Goal: Task Accomplishment & Management: Manage account settings

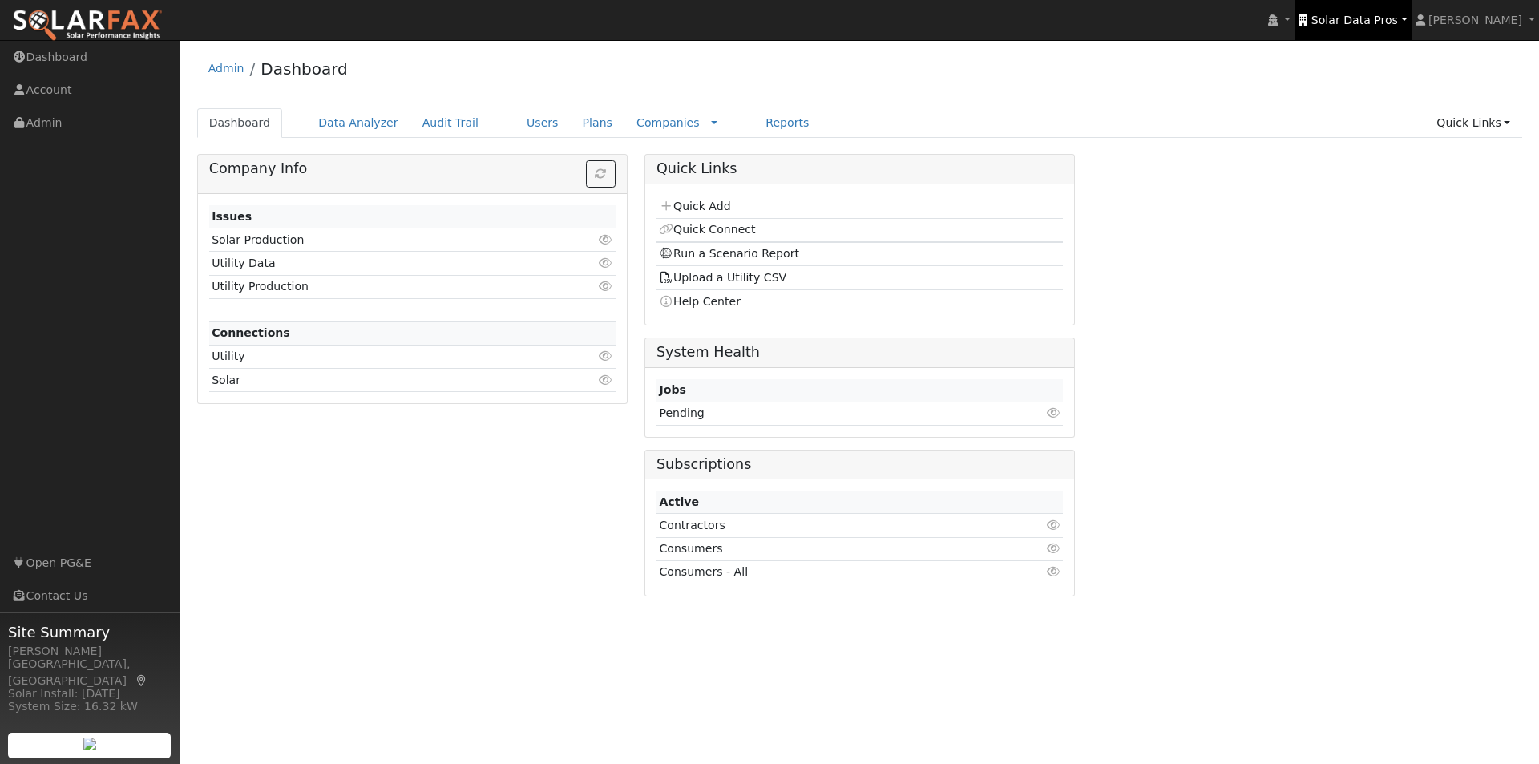
click at [1367, 17] on span "Solar Data Pros" at bounding box center [1354, 20] width 87 height 13
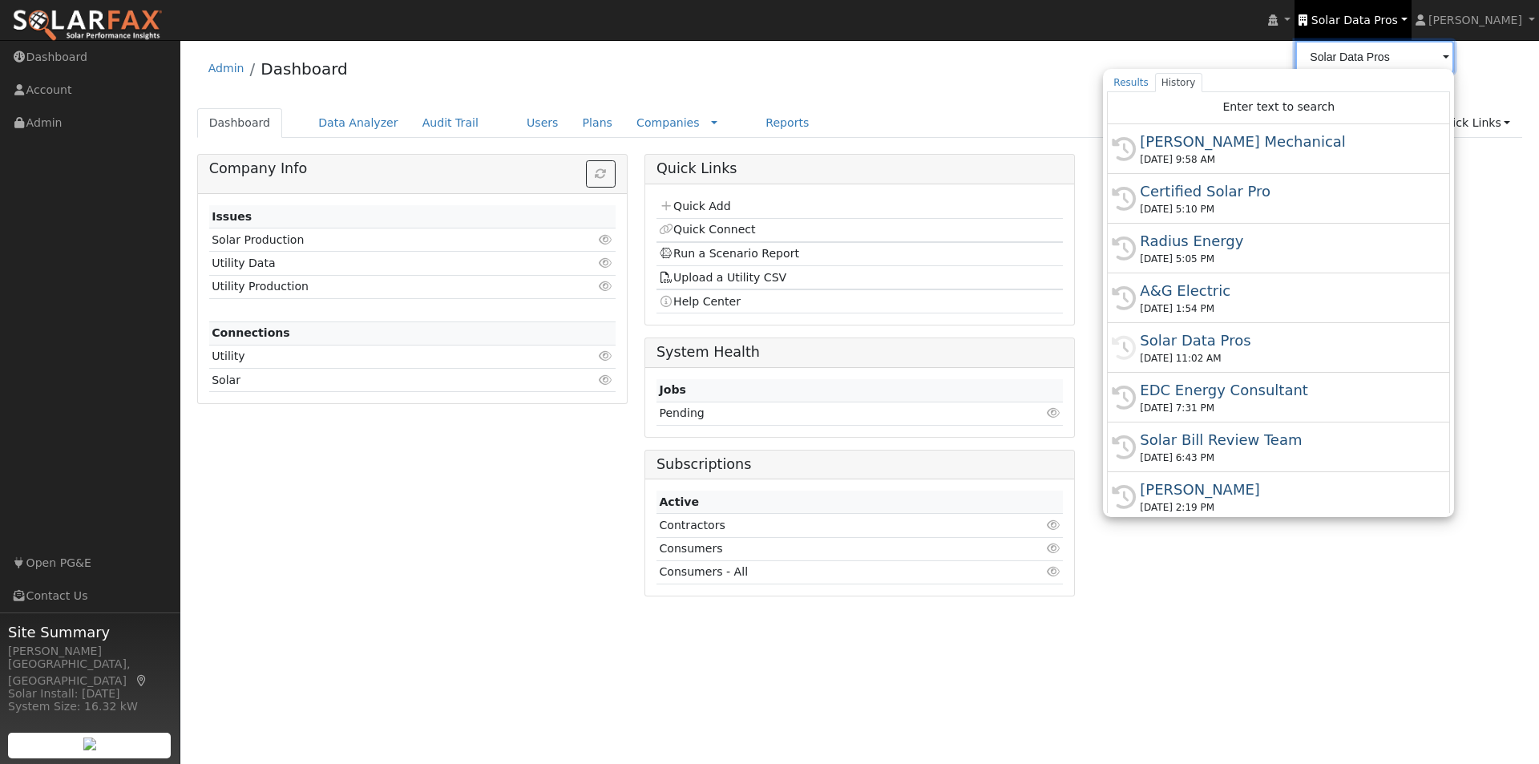
type input "t"
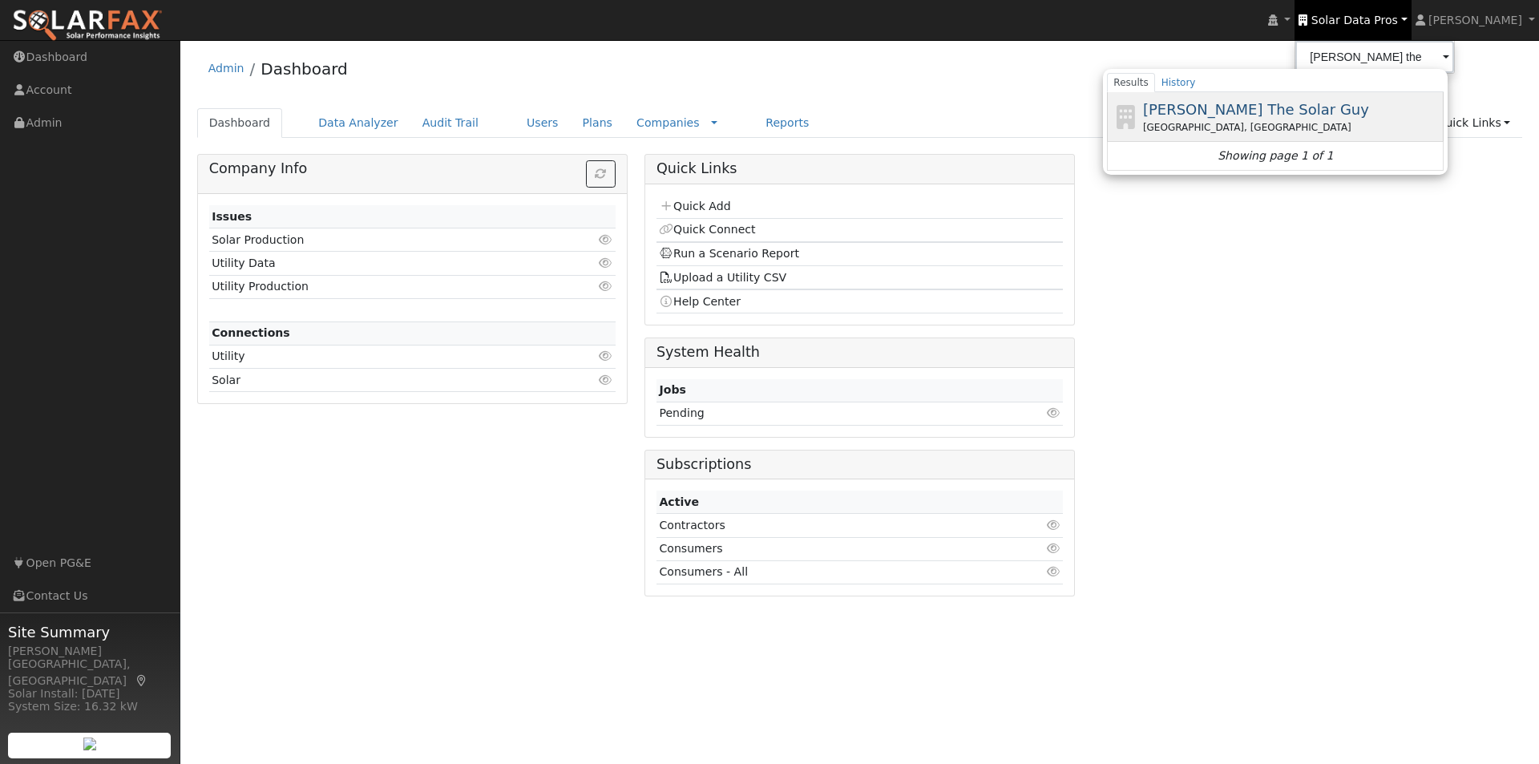
click at [1221, 113] on span "[PERSON_NAME] The Solar Guy" at bounding box center [1256, 109] width 226 height 17
type input "[PERSON_NAME] The Solar Guy"
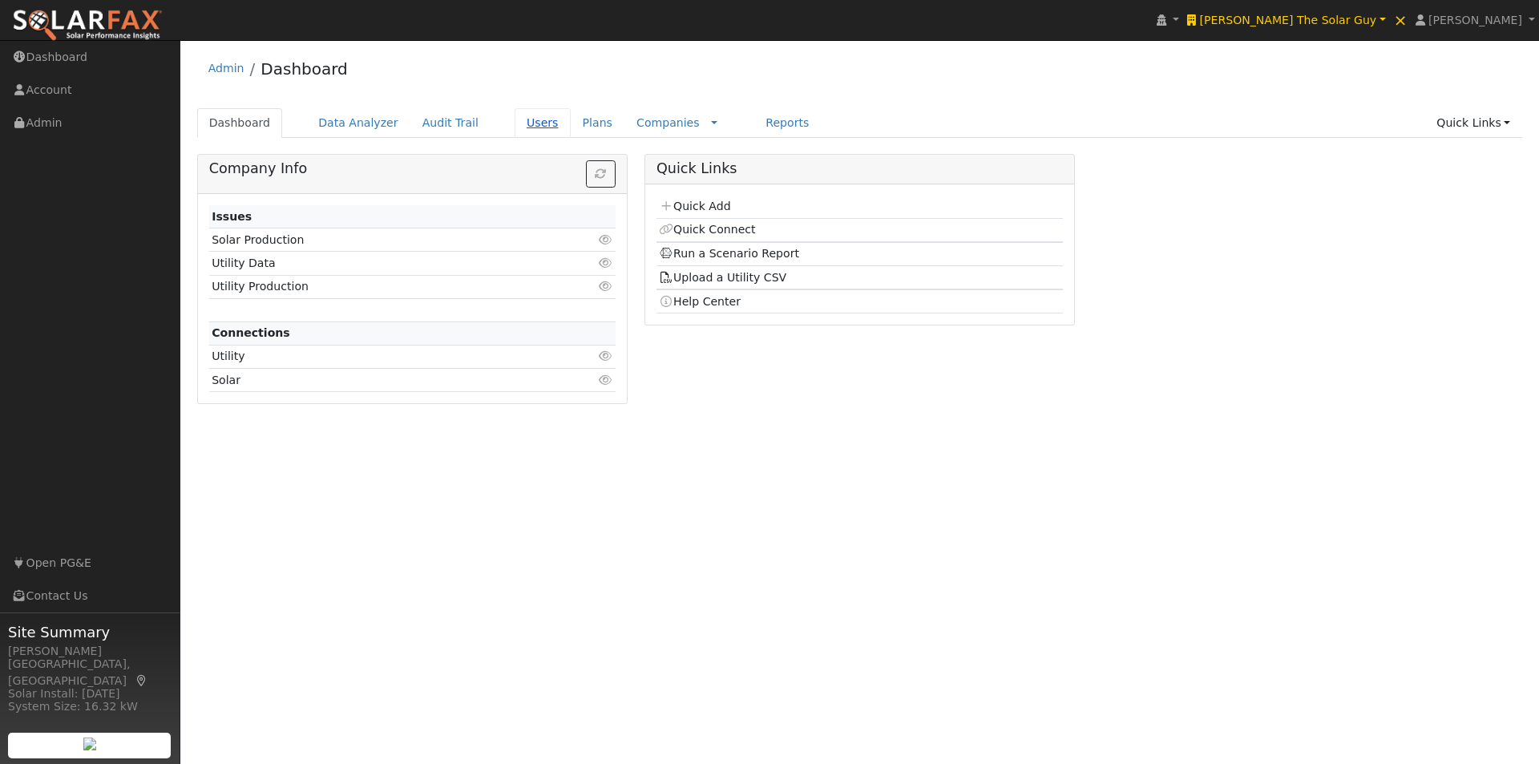
click at [515, 120] on link "Users" at bounding box center [543, 123] width 56 height 30
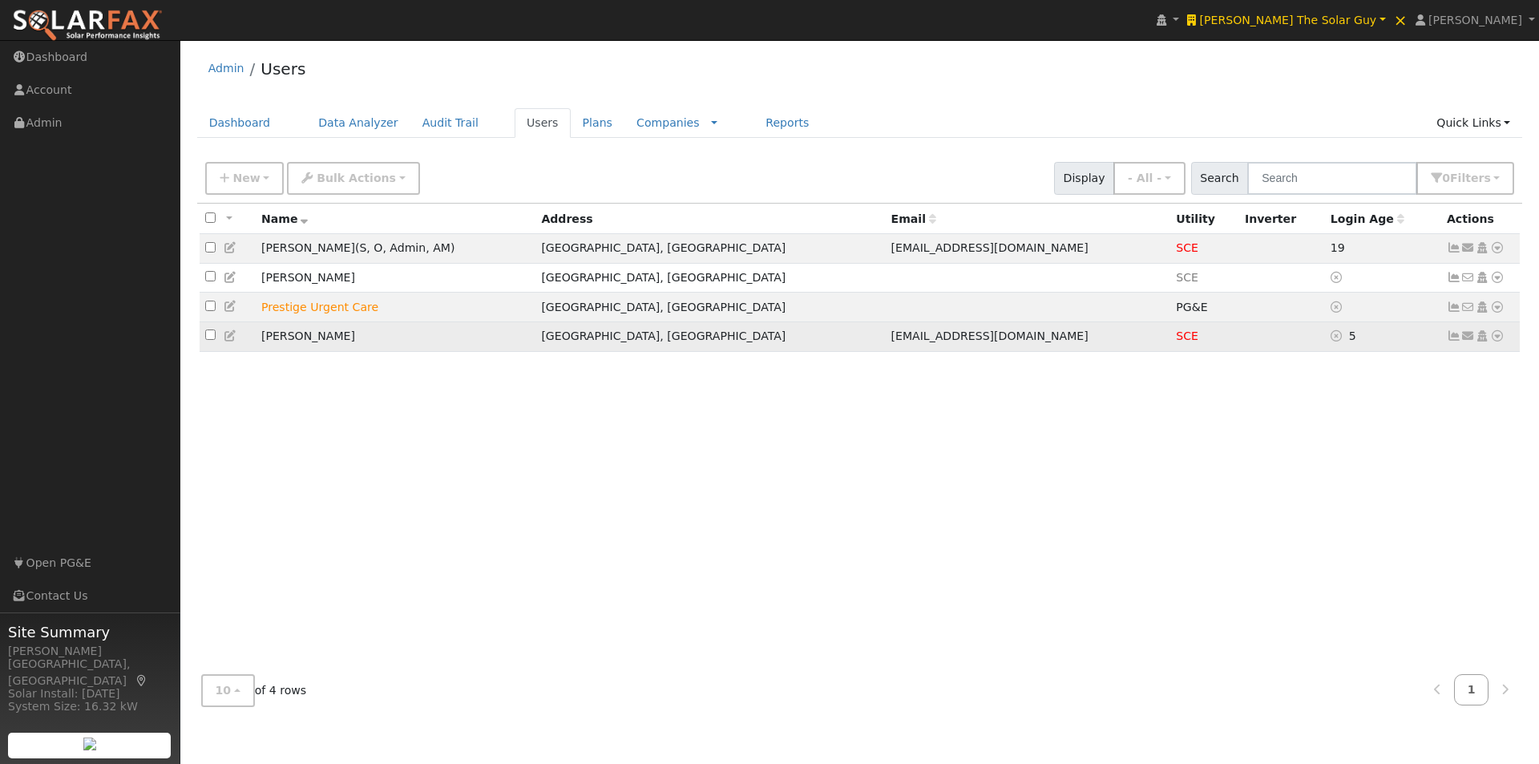
click at [1452, 340] on icon at bounding box center [1454, 335] width 14 height 11
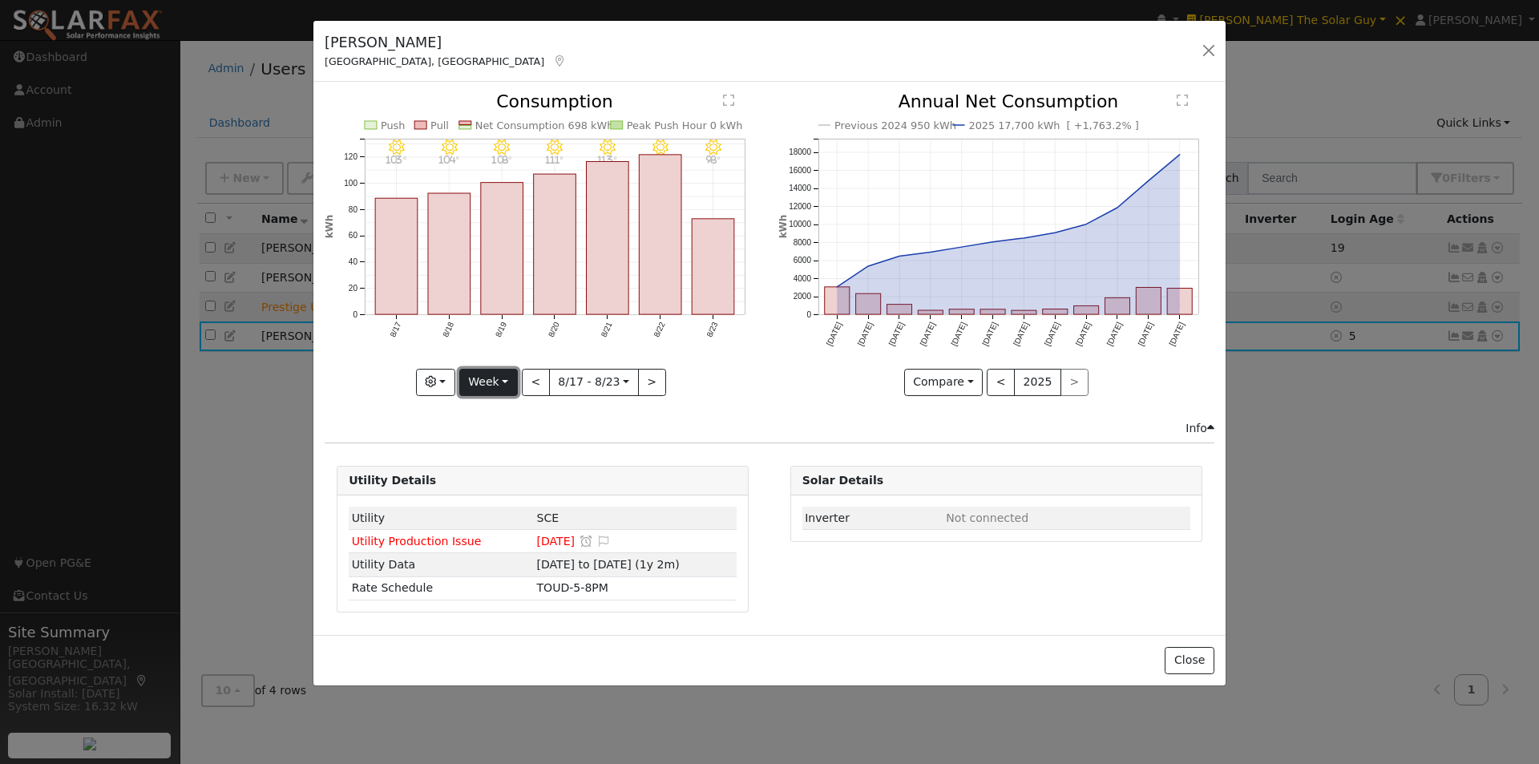
click at [487, 379] on button "Week" at bounding box center [488, 382] width 59 height 27
drag, startPoint x: 499, startPoint y: 479, endPoint x: 619, endPoint y: 481, distance: 119.4
click at [502, 479] on link "Year" at bounding box center [515, 482] width 111 height 22
type input "[DATE]"
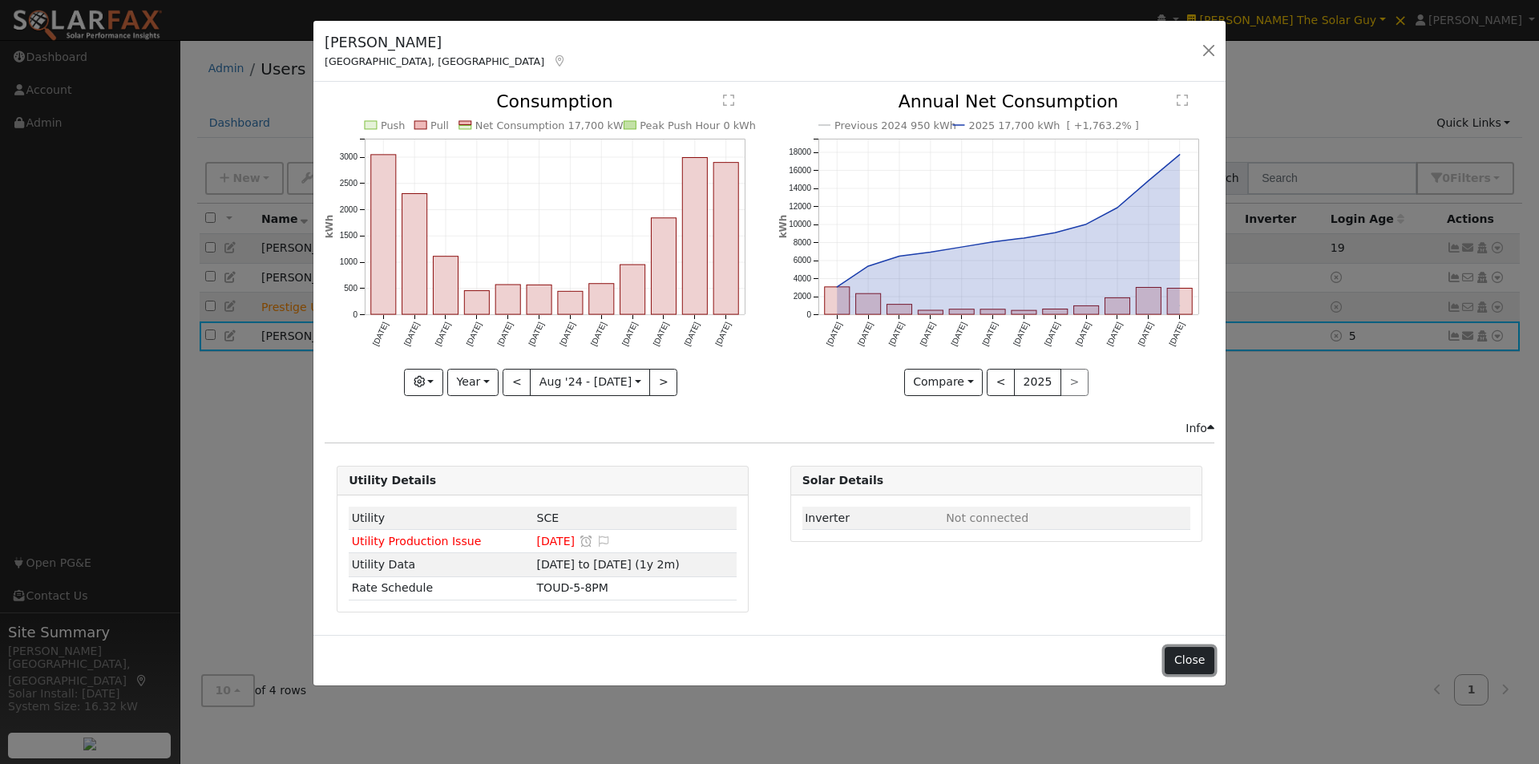
drag, startPoint x: 1197, startPoint y: 659, endPoint x: 1179, endPoint y: 652, distance: 19.1
click at [1194, 659] on button "Close" at bounding box center [1189, 660] width 49 height 27
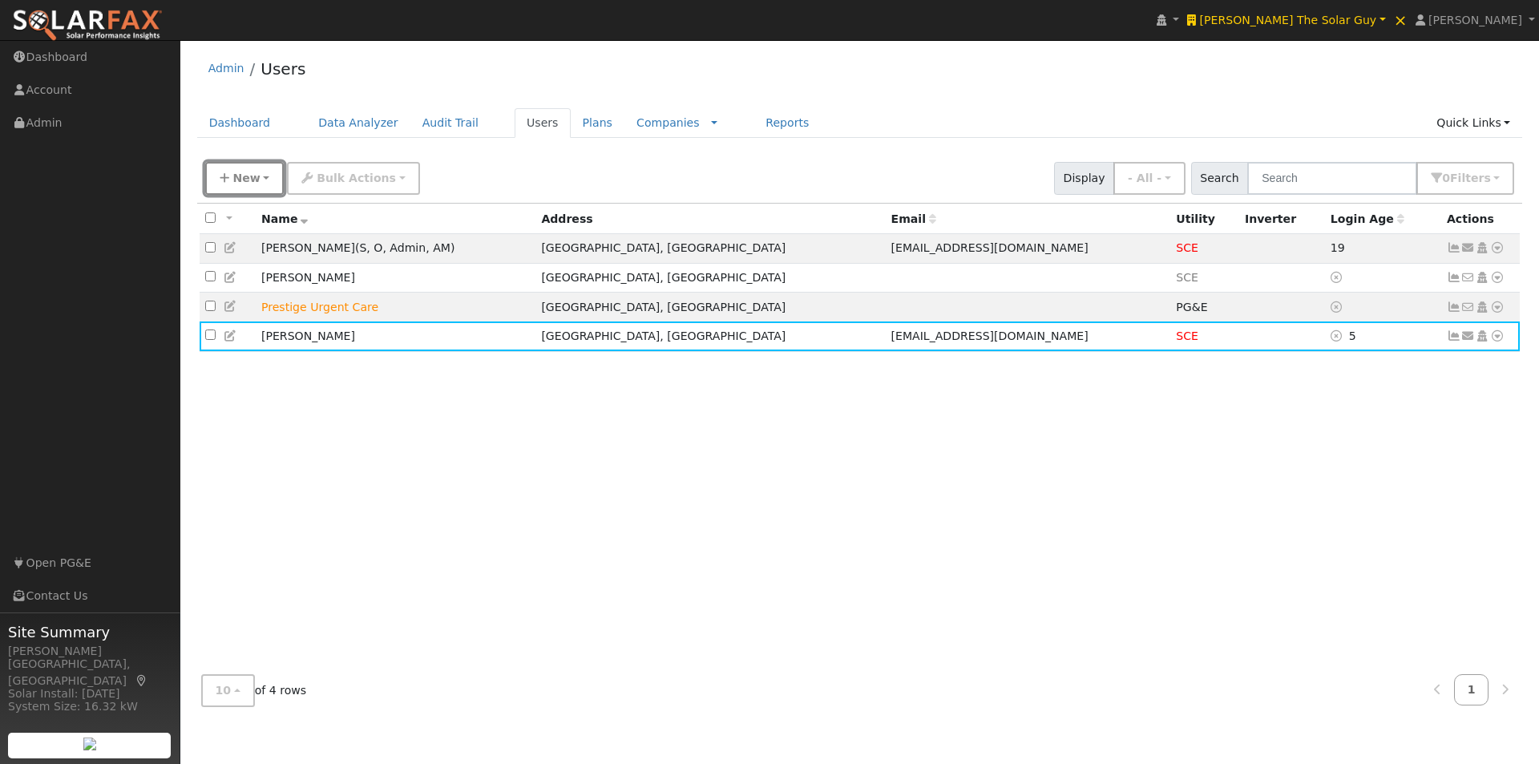
click at [231, 173] on button "New" at bounding box center [244, 178] width 79 height 33
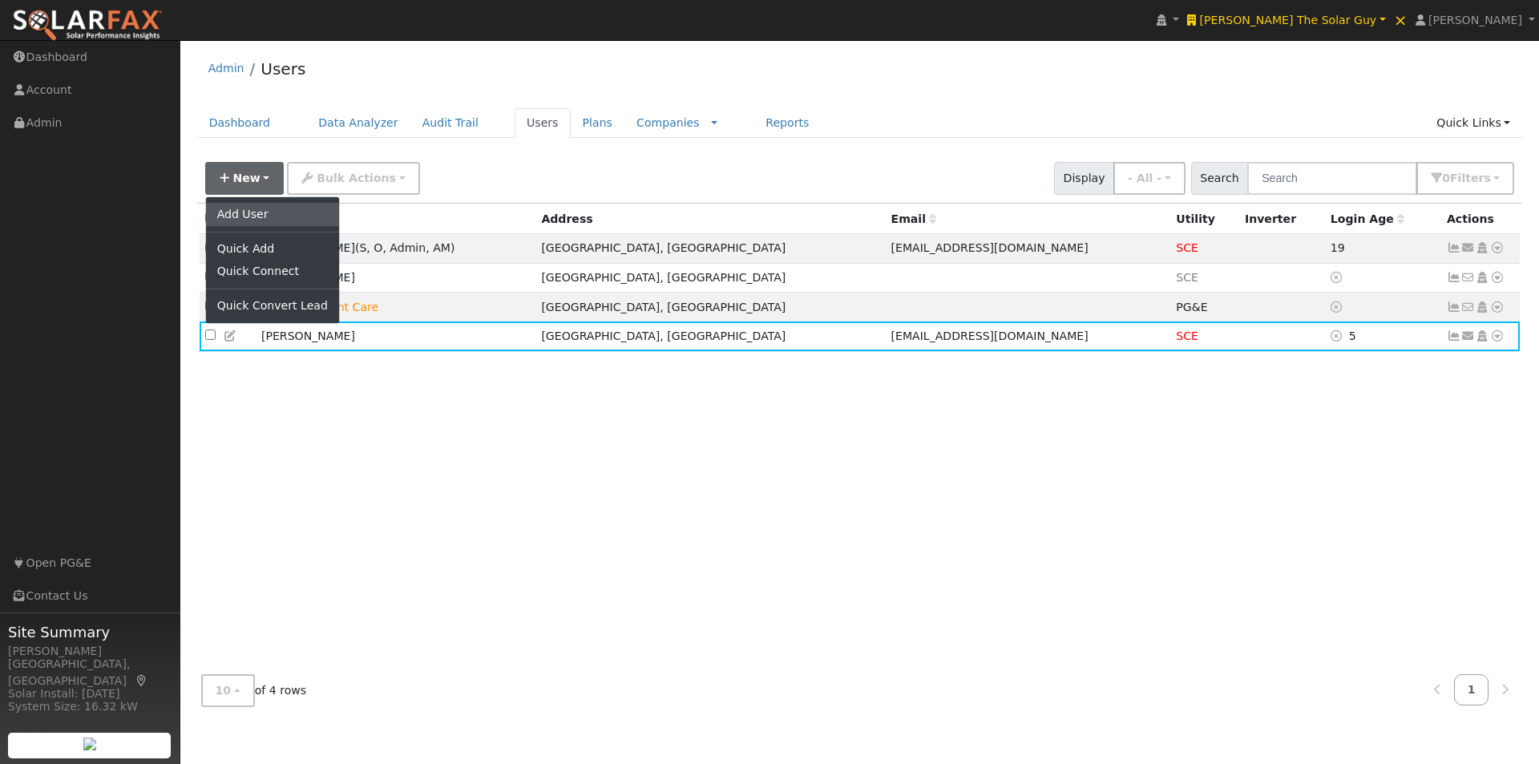
click at [261, 211] on link "Add User" at bounding box center [272, 214] width 133 height 22
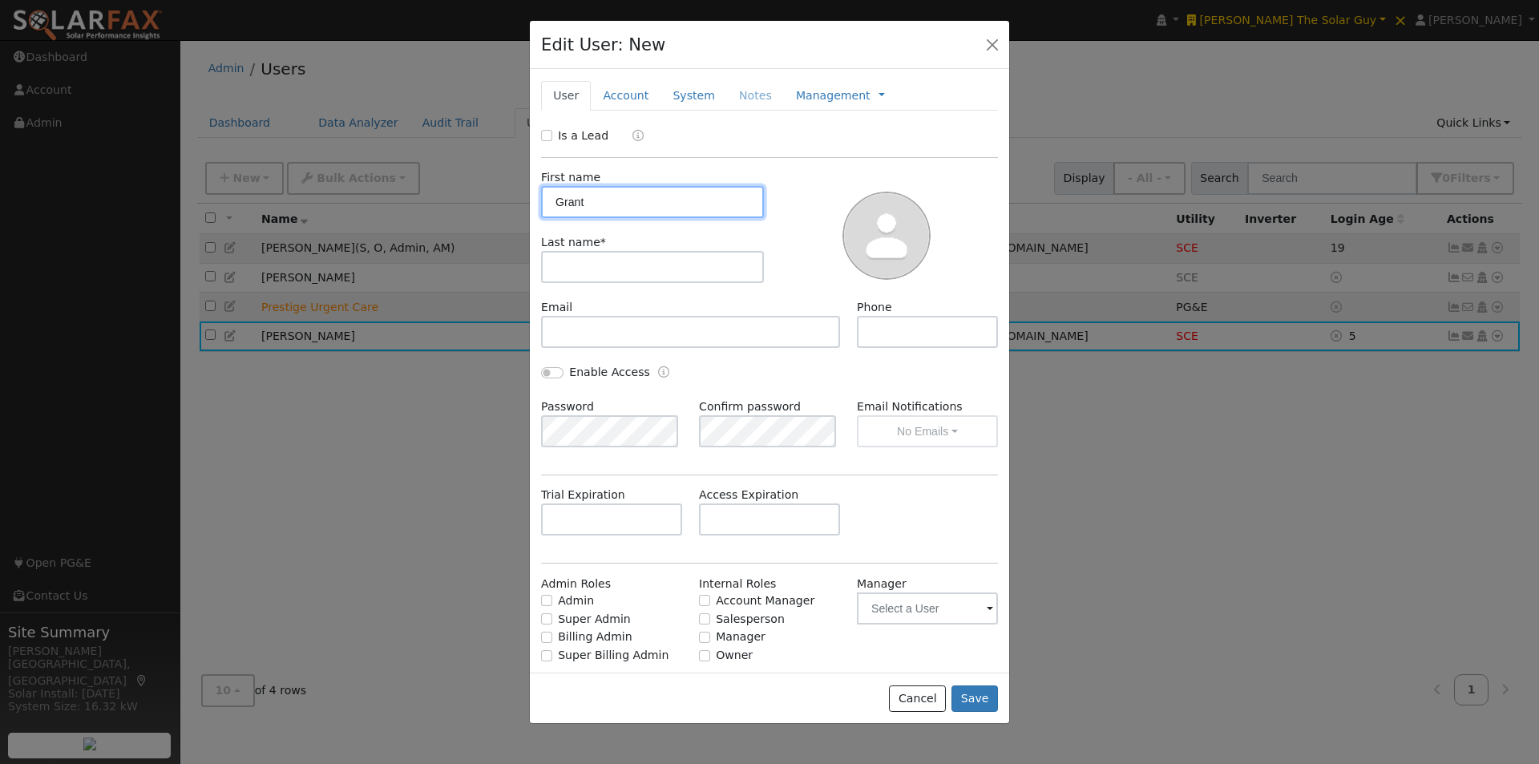
type input "Grant"
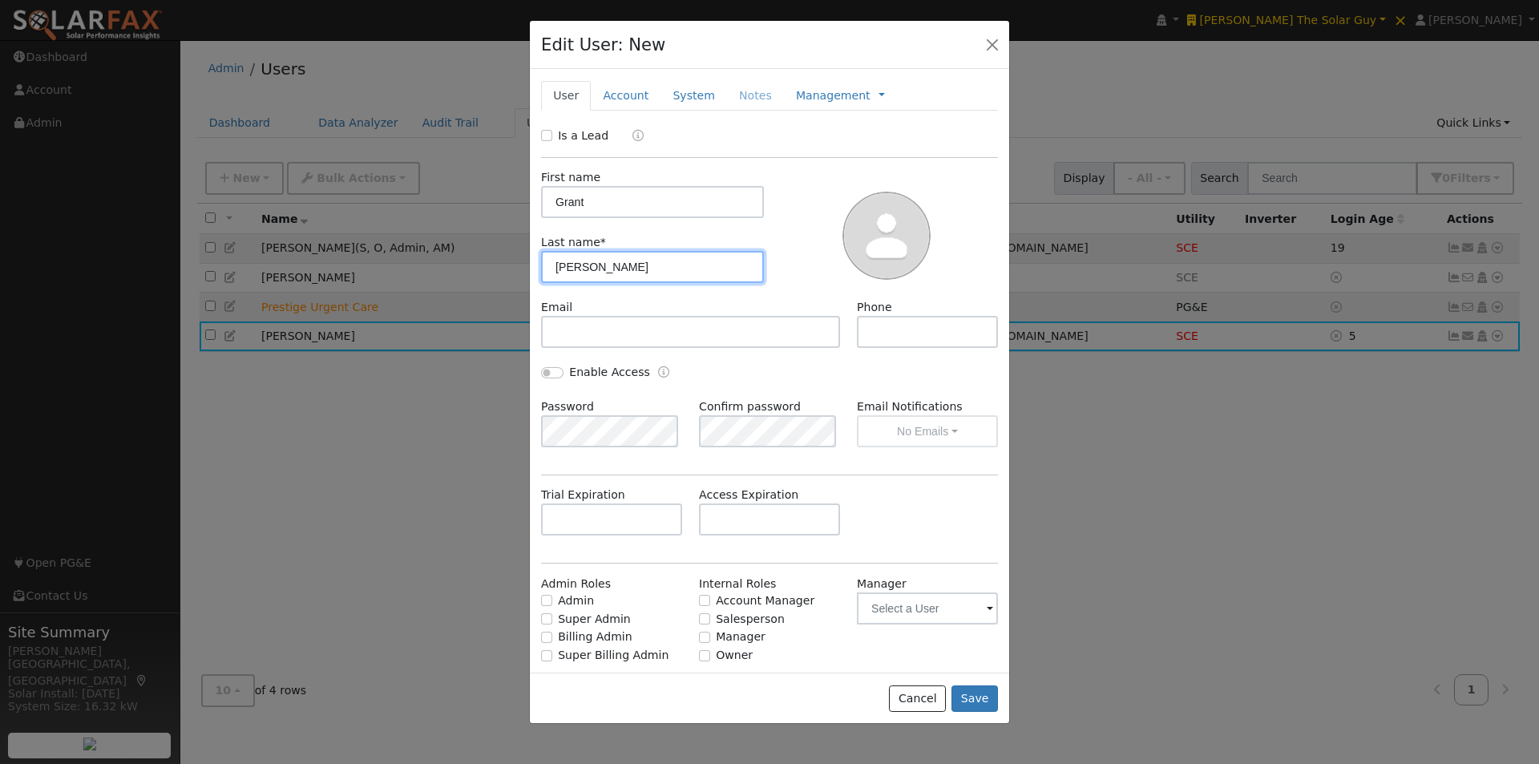
type input "[PERSON_NAME]"
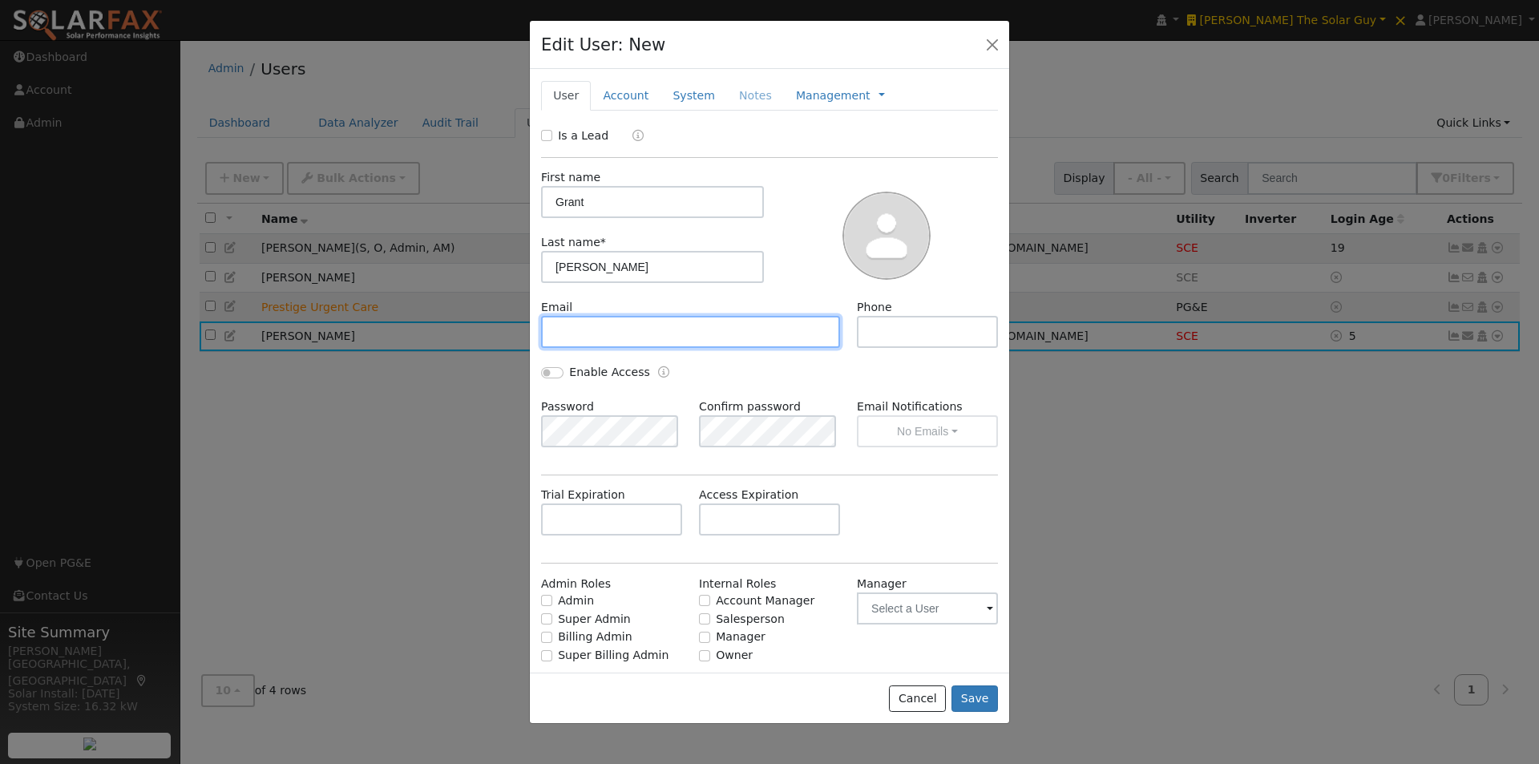
click at [637, 337] on input "text" at bounding box center [690, 332] width 299 height 32
type input "[EMAIL_ADDRESS][DOMAIN_NAME]"
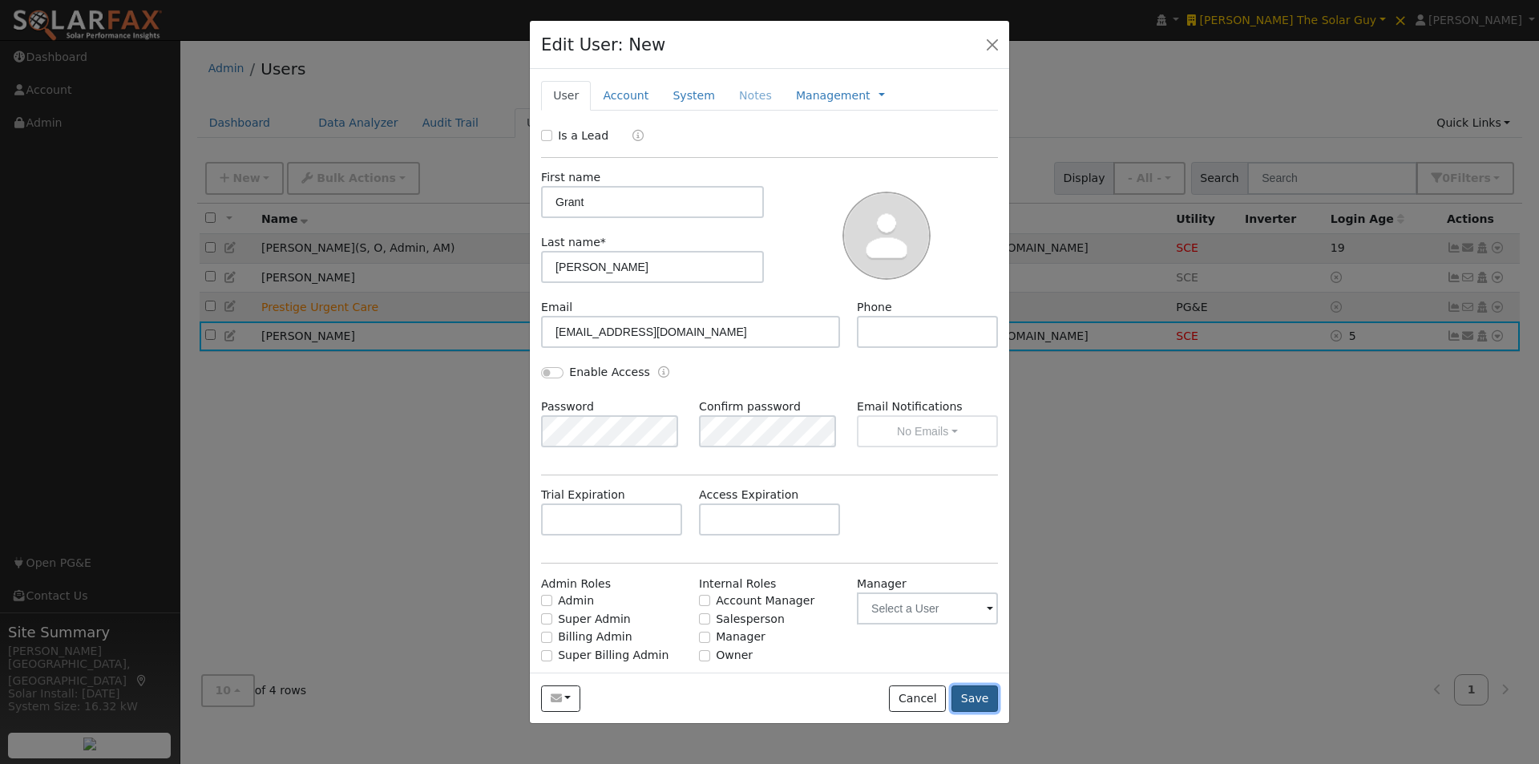
click at [973, 692] on button "Save" at bounding box center [974, 698] width 46 height 27
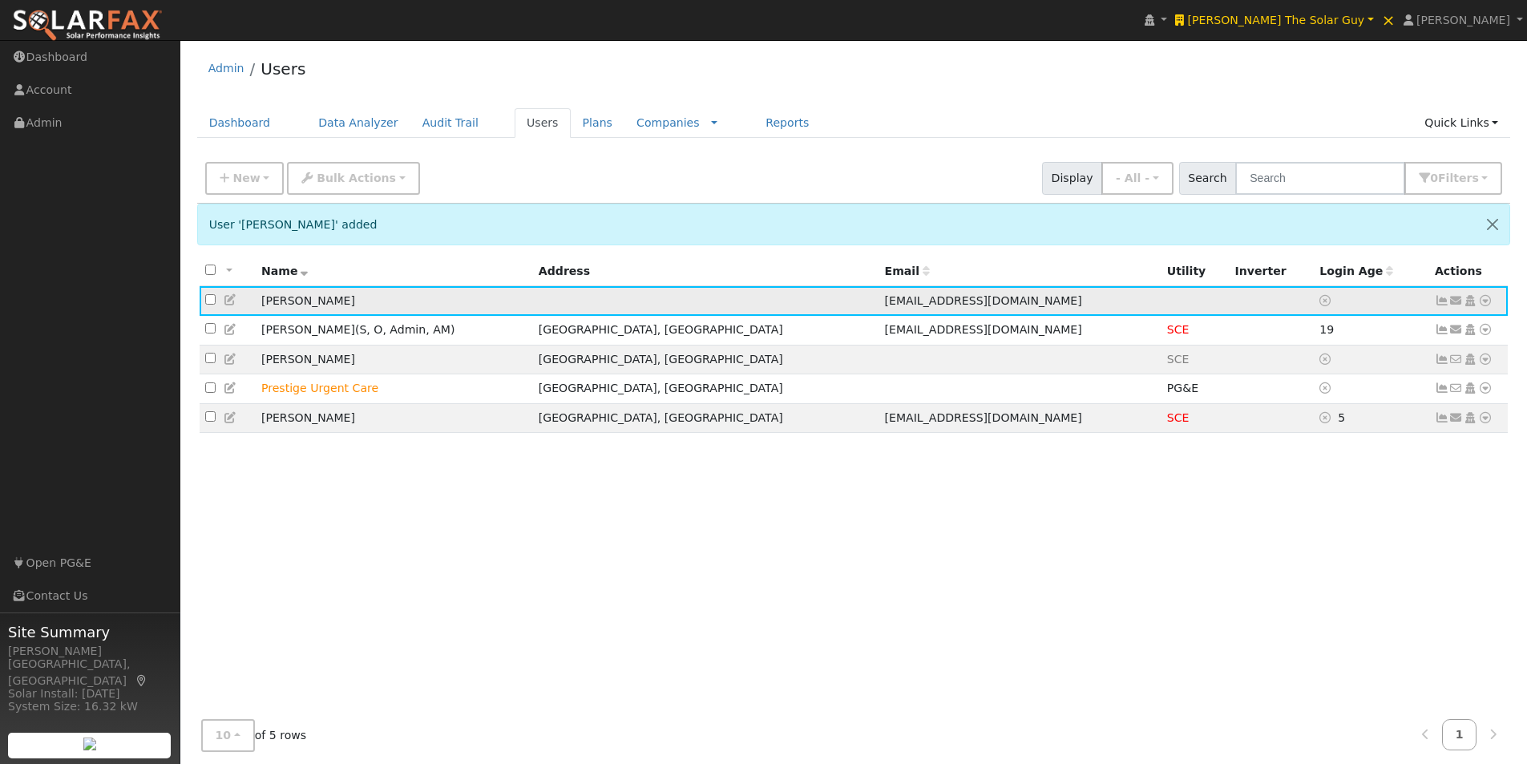
click at [1457, 305] on icon at bounding box center [1456, 300] width 14 height 11
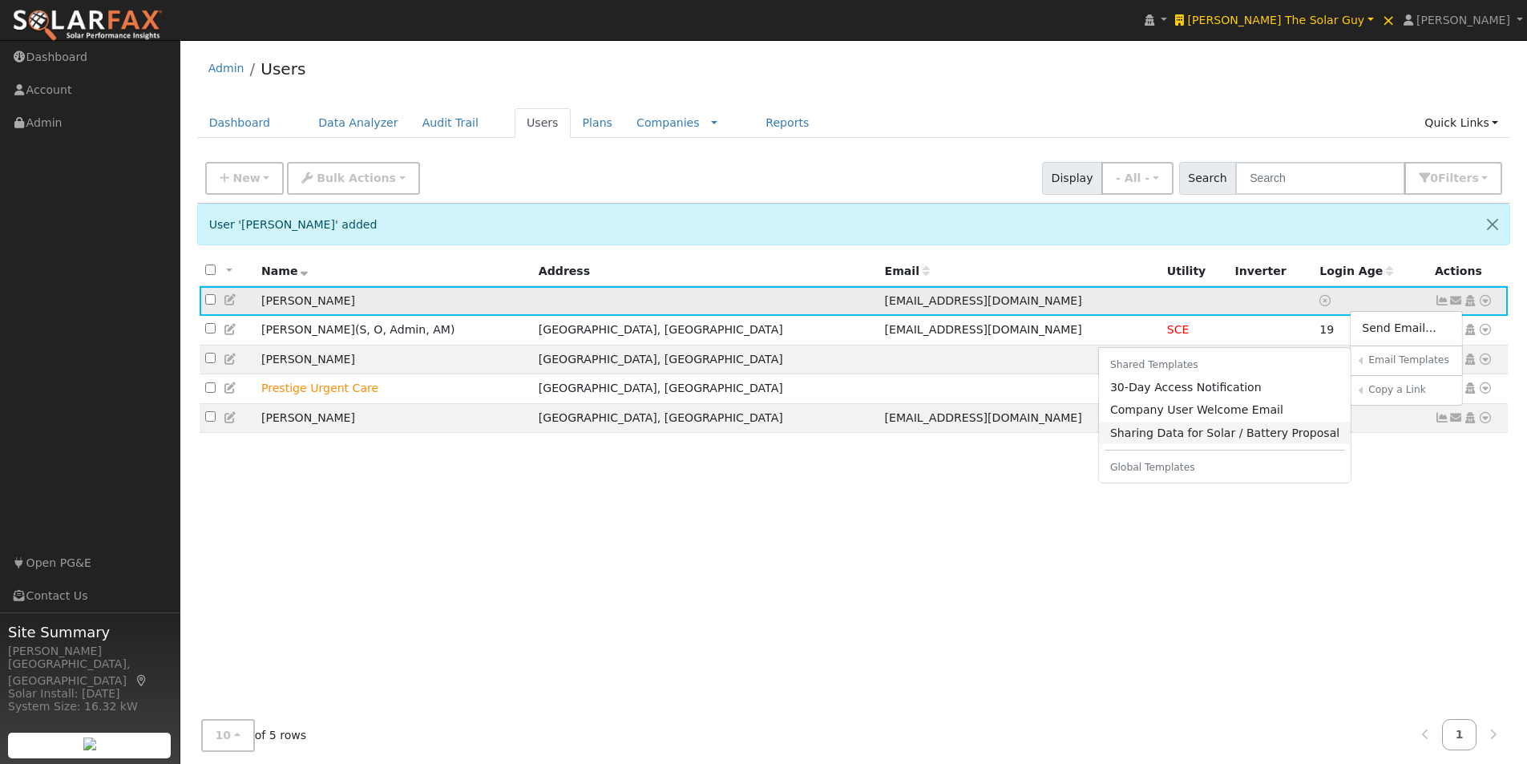
click at [1155, 433] on link "Sharing Data for Solar / Battery Proposal" at bounding box center [1225, 433] width 252 height 22
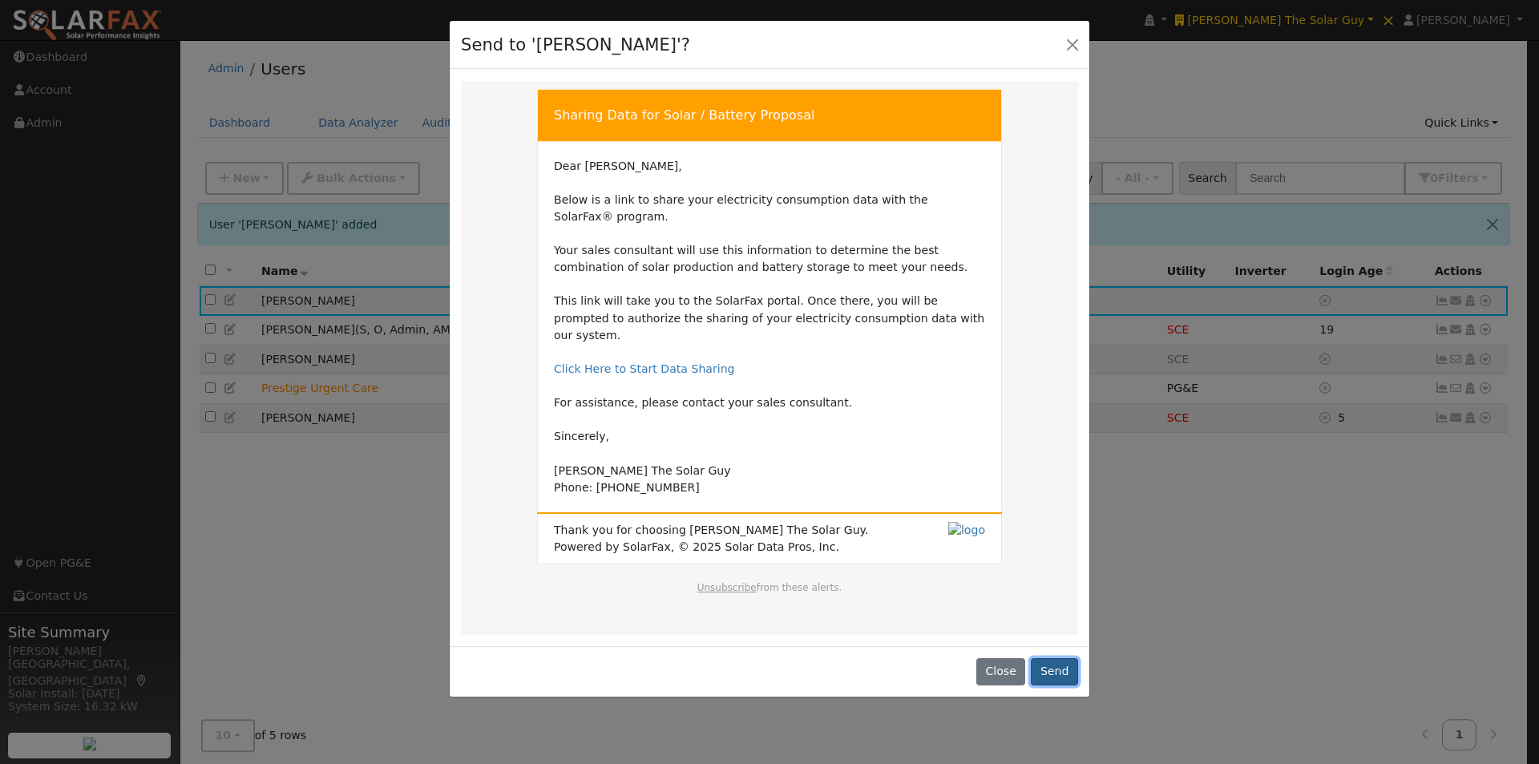
click at [1056, 658] on button "Send" at bounding box center [1054, 671] width 47 height 27
